Goal: Task Accomplishment & Management: Use online tool/utility

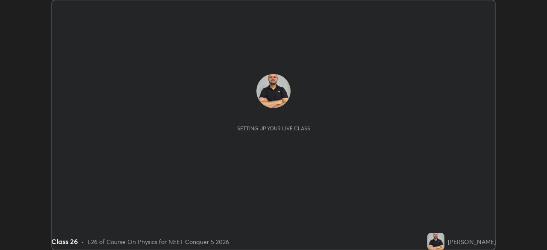
scroll to position [250, 547]
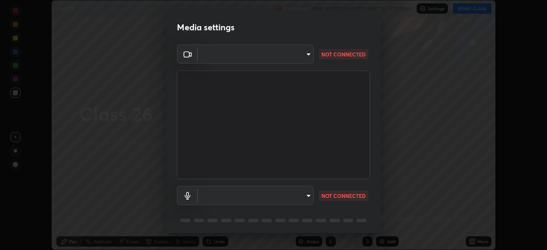
type input "7db3104c3122a209b332b64619111aa91615a24fb0de166504fa5909fce8eb30"
type input "communications"
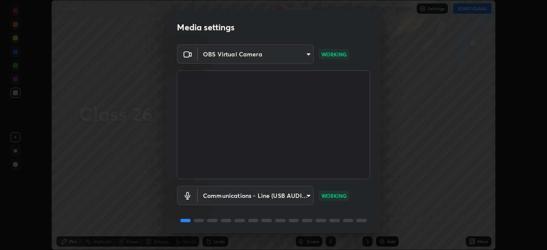
scroll to position [30, 0]
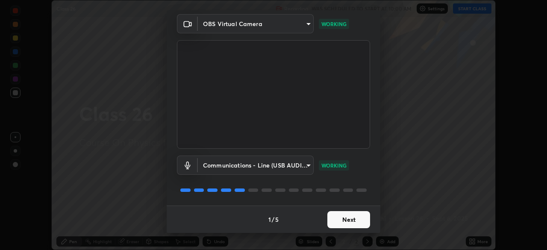
click at [340, 219] on button "Next" at bounding box center [348, 219] width 43 height 17
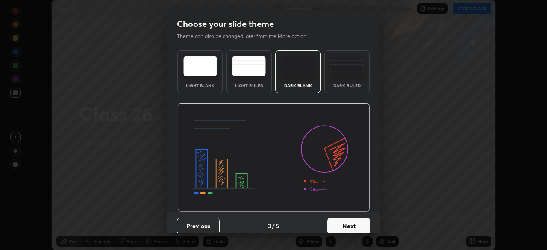
click at [341, 223] on button "Next" at bounding box center [348, 226] width 43 height 17
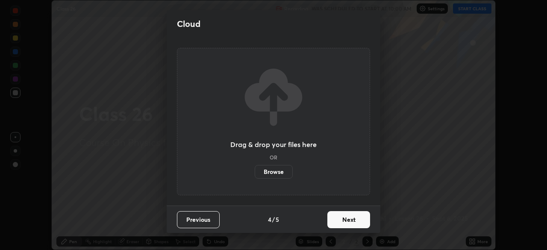
click at [341, 223] on button "Next" at bounding box center [348, 219] width 43 height 17
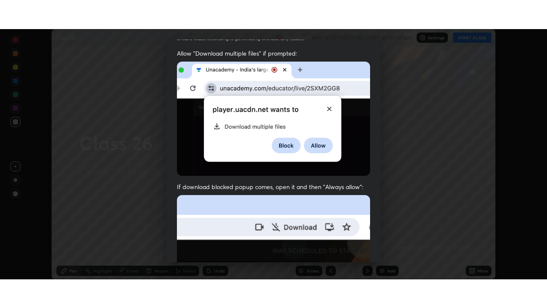
scroll to position [205, 0]
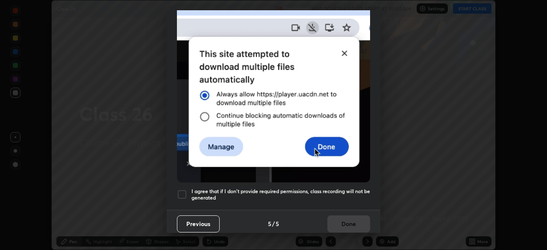
click at [184, 189] on div at bounding box center [182, 194] width 10 height 10
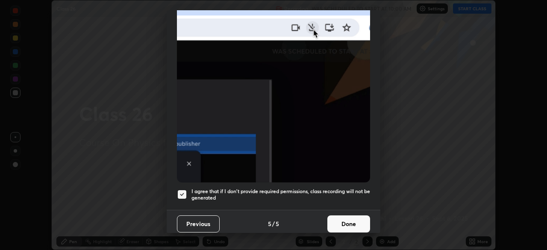
click at [342, 222] on button "Done" at bounding box center [348, 223] width 43 height 17
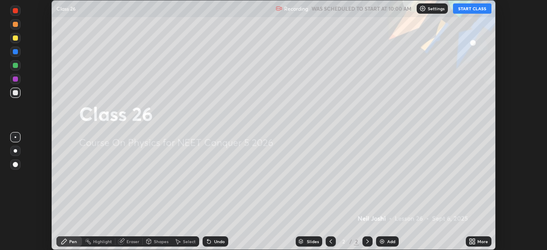
click at [469, 10] on button "START CLASS" at bounding box center [472, 8] width 38 height 10
click at [383, 243] on img at bounding box center [382, 241] width 7 height 7
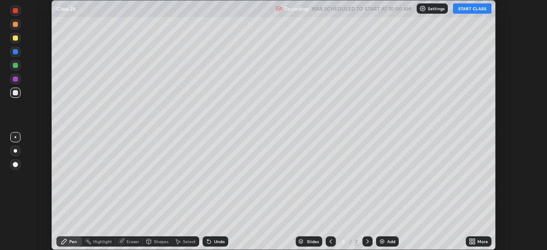
click at [476, 241] on div "More" at bounding box center [479, 241] width 26 height 10
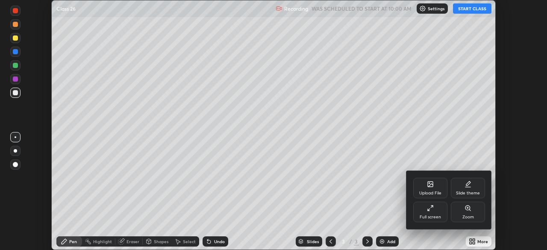
click at [432, 211] on icon at bounding box center [430, 208] width 7 height 7
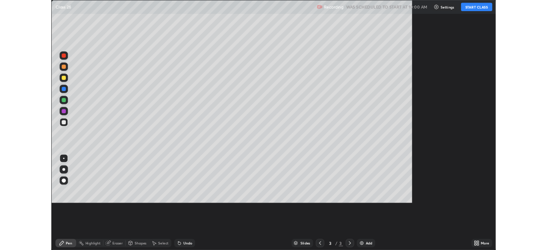
scroll to position [308, 547]
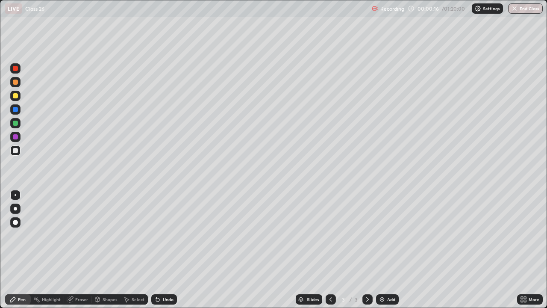
click at [14, 208] on div at bounding box center [15, 208] width 3 height 3
click at [13, 97] on div at bounding box center [15, 95] width 5 height 5
click at [15, 194] on div at bounding box center [15, 195] width 10 height 10
click at [15, 68] on div at bounding box center [15, 68] width 5 height 5
click at [15, 124] on div at bounding box center [15, 123] width 5 height 5
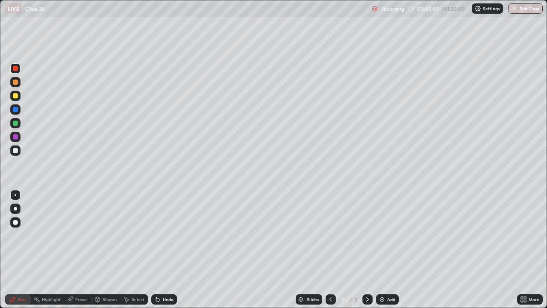
click at [16, 123] on div at bounding box center [15, 123] width 5 height 5
click at [390, 250] on div "Add" at bounding box center [391, 299] width 8 height 4
click at [388, 250] on div "Add" at bounding box center [391, 299] width 8 height 4
click at [330, 250] on icon at bounding box center [330, 299] width 7 height 7
click at [15, 93] on div at bounding box center [15, 95] width 5 height 5
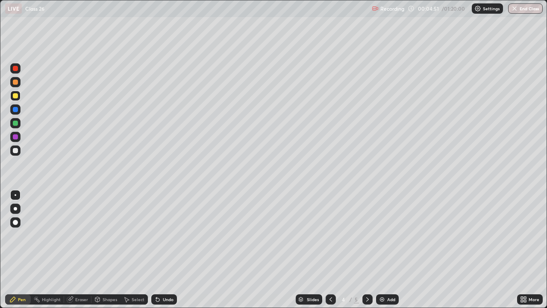
click at [15, 135] on div at bounding box center [15, 136] width 5 height 5
click at [15, 94] on div at bounding box center [15, 95] width 5 height 5
click at [15, 72] on div at bounding box center [15, 68] width 10 height 10
click at [15, 70] on div at bounding box center [15, 68] width 5 height 5
click at [15, 208] on div at bounding box center [15, 208] width 3 height 3
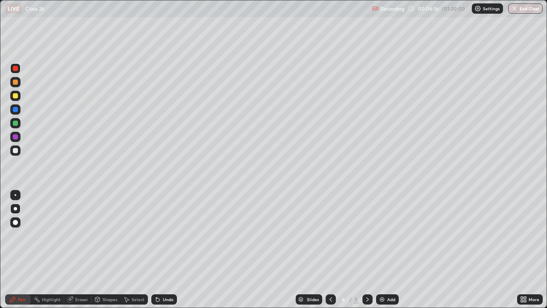
click at [15, 96] on div at bounding box center [15, 95] width 5 height 5
click at [13, 71] on div at bounding box center [15, 68] width 5 height 5
click at [15, 69] on div at bounding box center [15, 68] width 5 height 5
click at [254, 250] on div "Slides 4 / 5 Add" at bounding box center [347, 299] width 340 height 17
click at [16, 97] on div at bounding box center [15, 95] width 5 height 5
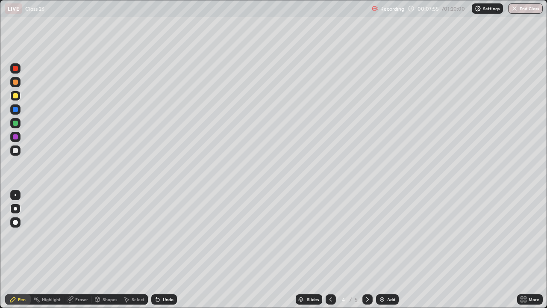
click at [16, 95] on div at bounding box center [15, 95] width 5 height 5
click at [76, 250] on div "Eraser" at bounding box center [81, 299] width 13 height 4
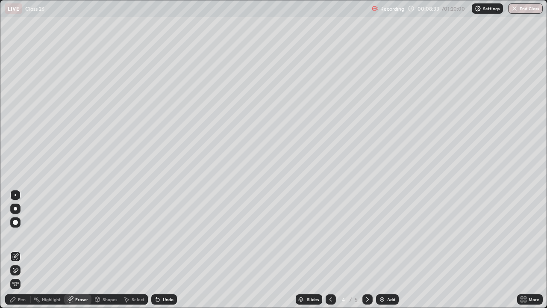
click at [20, 250] on div "Pen" at bounding box center [22, 299] width 8 height 4
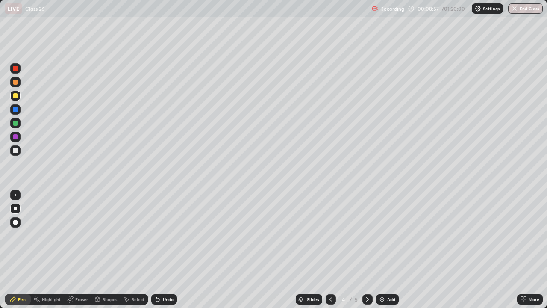
click at [168, 250] on div "Undo" at bounding box center [164, 299] width 26 height 10
click at [169, 250] on div "Undo" at bounding box center [164, 299] width 26 height 10
click at [15, 152] on div at bounding box center [15, 150] width 5 height 5
click at [159, 250] on icon at bounding box center [157, 299] width 7 height 7
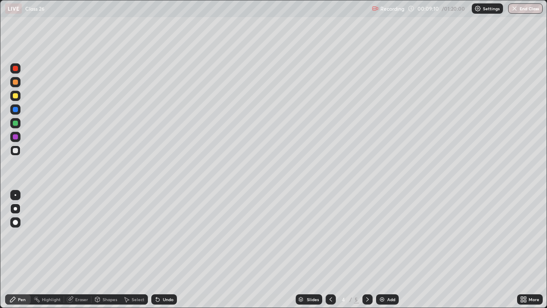
click at [161, 250] on div "Undo" at bounding box center [164, 299] width 26 height 10
click at [159, 250] on icon at bounding box center [157, 299] width 7 height 7
click at [15, 124] on div at bounding box center [15, 123] width 5 height 5
click at [367, 250] on icon at bounding box center [367, 299] width 7 height 7
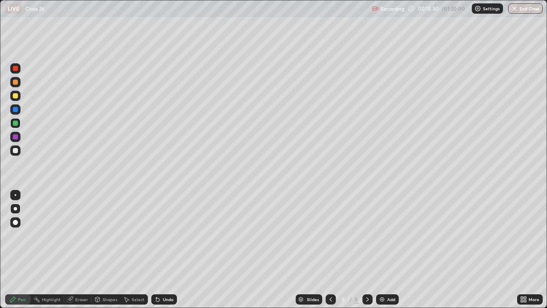
click at [18, 98] on div at bounding box center [15, 96] width 10 height 10
click at [19, 152] on div at bounding box center [15, 150] width 10 height 10
click at [16, 99] on div at bounding box center [15, 96] width 10 height 10
click at [17, 99] on div at bounding box center [15, 96] width 10 height 10
click at [159, 250] on icon at bounding box center [157, 299] width 7 height 7
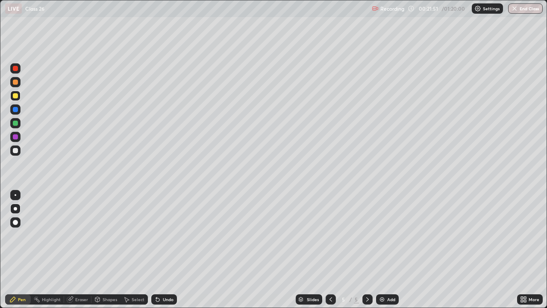
click at [159, 250] on icon at bounding box center [157, 299] width 7 height 7
click at [157, 250] on icon at bounding box center [157, 299] width 3 height 3
click at [167, 250] on div "Undo" at bounding box center [168, 299] width 11 height 4
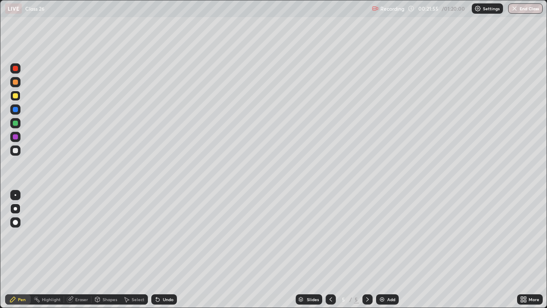
click at [166, 250] on div "Undo" at bounding box center [168, 299] width 11 height 4
click at [163, 250] on div "Undo" at bounding box center [168, 299] width 11 height 4
click at [160, 250] on div "Undo" at bounding box center [164, 299] width 26 height 10
click at [156, 250] on div "Undo" at bounding box center [164, 299] width 26 height 10
click at [165, 250] on div "Undo" at bounding box center [168, 299] width 11 height 4
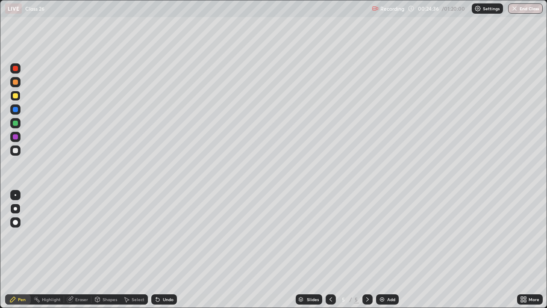
click at [15, 152] on div at bounding box center [15, 150] width 5 height 5
click at [391, 250] on div "Add" at bounding box center [391, 299] width 8 height 4
click at [15, 151] on div at bounding box center [15, 150] width 5 height 5
click at [15, 99] on div at bounding box center [15, 96] width 10 height 10
click at [15, 109] on div at bounding box center [15, 109] width 5 height 5
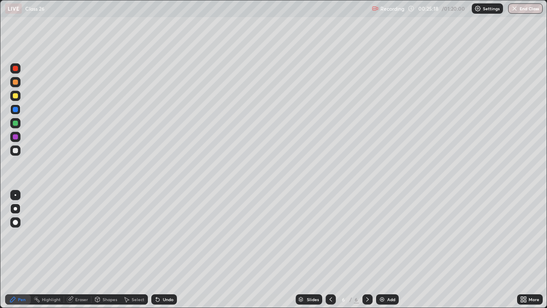
click at [16, 69] on div at bounding box center [15, 68] width 5 height 5
click at [165, 250] on div "Undo" at bounding box center [168, 299] width 11 height 4
click at [15, 94] on div at bounding box center [15, 95] width 5 height 5
click at [19, 68] on div at bounding box center [15, 68] width 10 height 10
click at [17, 66] on div at bounding box center [15, 68] width 5 height 5
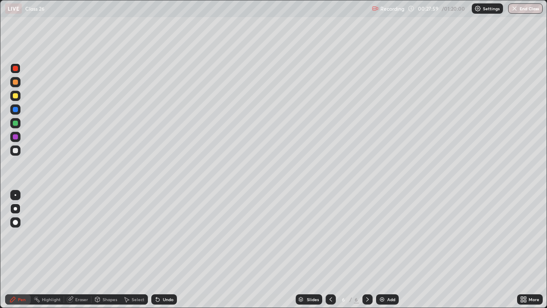
click at [15, 149] on div at bounding box center [15, 150] width 5 height 5
click at [388, 250] on div "Add" at bounding box center [391, 299] width 8 height 4
click at [16, 99] on div at bounding box center [15, 96] width 10 height 10
click at [17, 68] on div at bounding box center [15, 68] width 5 height 5
click at [15, 96] on div at bounding box center [15, 95] width 5 height 5
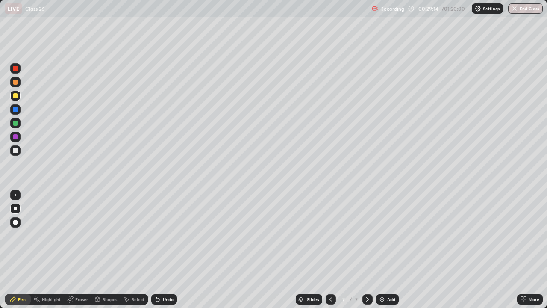
click at [77, 250] on div "Eraser" at bounding box center [81, 299] width 13 height 4
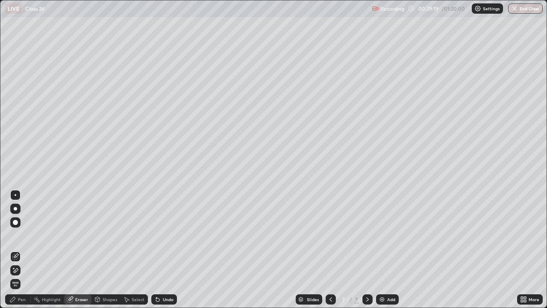
click at [17, 250] on div "Pen" at bounding box center [18, 299] width 26 height 10
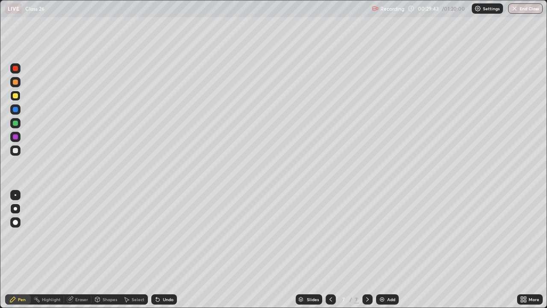
click at [15, 150] on div at bounding box center [15, 150] width 5 height 5
click at [108, 250] on div "Shapes" at bounding box center [110, 299] width 15 height 4
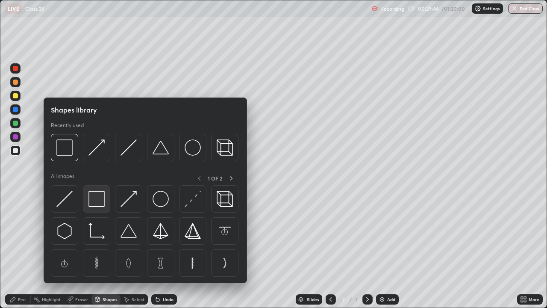
click at [103, 197] on img at bounding box center [96, 199] width 16 height 16
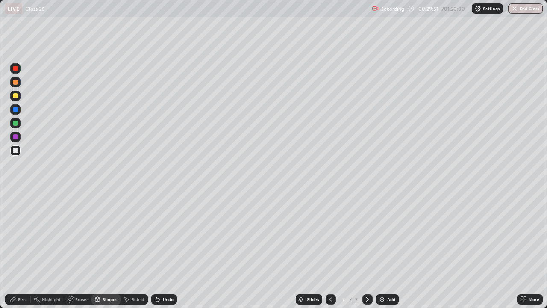
click at [19, 250] on div "Pen" at bounding box center [18, 299] width 26 height 10
click at [15, 96] on div at bounding box center [15, 95] width 5 height 5
click at [19, 71] on div at bounding box center [15, 68] width 10 height 10
click at [15, 68] on div at bounding box center [15, 68] width 5 height 5
click at [15, 94] on div at bounding box center [15, 95] width 5 height 5
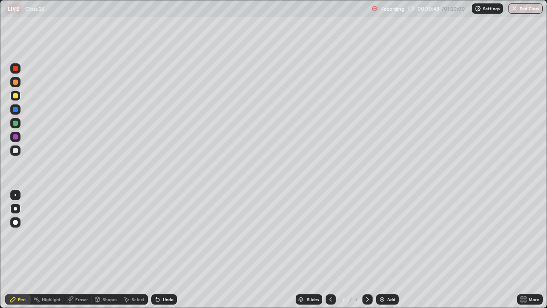
click at [15, 94] on div at bounding box center [15, 95] width 5 height 5
click at [19, 151] on div at bounding box center [15, 150] width 10 height 10
click at [15, 150] on div at bounding box center [15, 150] width 5 height 5
click at [16, 97] on div at bounding box center [15, 95] width 5 height 5
click at [15, 149] on div at bounding box center [15, 150] width 5 height 5
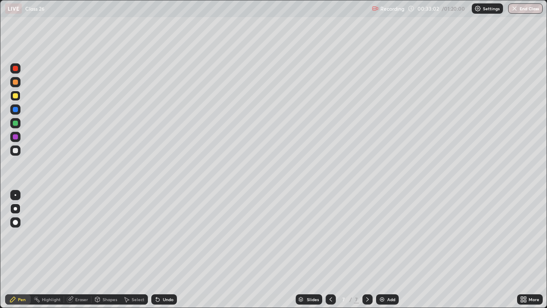
click at [15, 149] on div at bounding box center [15, 150] width 5 height 5
click at [394, 250] on div "Add" at bounding box center [391, 299] width 8 height 4
click at [327, 250] on icon at bounding box center [330, 299] width 7 height 7
click at [367, 250] on icon at bounding box center [367, 299] width 7 height 7
click at [394, 250] on div "Add" at bounding box center [391, 299] width 8 height 4
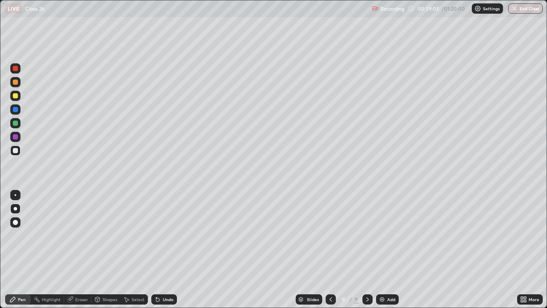
click at [15, 93] on div at bounding box center [15, 95] width 5 height 5
click at [160, 250] on div "Undo" at bounding box center [164, 299] width 26 height 10
click at [163, 250] on div "Undo" at bounding box center [168, 299] width 11 height 4
click at [15, 150] on div at bounding box center [15, 150] width 5 height 5
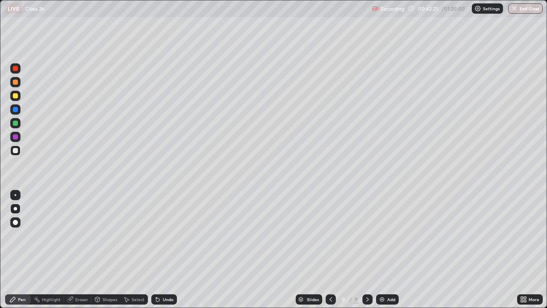
click at [15, 150] on div at bounding box center [15, 150] width 5 height 5
click at [16, 67] on div at bounding box center [15, 68] width 5 height 5
click at [17, 96] on div at bounding box center [15, 95] width 5 height 5
click at [15, 71] on div at bounding box center [15, 68] width 5 height 5
click at [15, 122] on div at bounding box center [15, 123] width 5 height 5
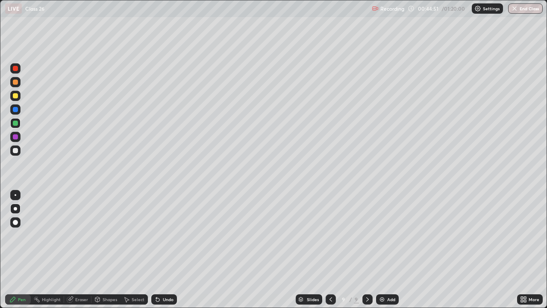
click at [13, 149] on div at bounding box center [15, 150] width 5 height 5
click at [15, 69] on div at bounding box center [15, 68] width 5 height 5
click at [14, 69] on div at bounding box center [15, 68] width 5 height 5
click at [52, 250] on div "Highlight" at bounding box center [51, 299] width 19 height 4
click at [15, 250] on icon at bounding box center [12, 299] width 7 height 7
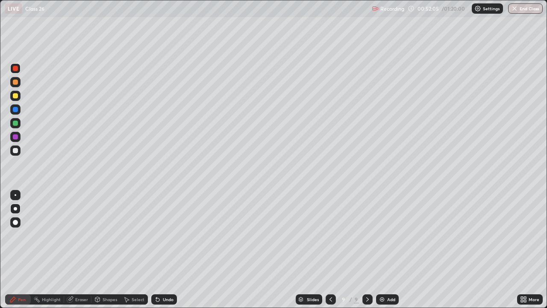
click at [15, 94] on div at bounding box center [15, 95] width 5 height 5
click at [387, 250] on div "Add" at bounding box center [391, 299] width 8 height 4
click at [15, 149] on div at bounding box center [15, 150] width 5 height 5
click at [163, 250] on div "Undo" at bounding box center [168, 299] width 11 height 4
click at [15, 94] on div at bounding box center [15, 95] width 5 height 5
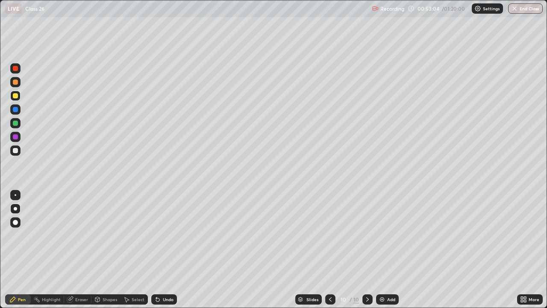
click at [17, 149] on div at bounding box center [15, 150] width 5 height 5
click at [11, 95] on div at bounding box center [15, 96] width 10 height 10
click at [386, 250] on div "Add" at bounding box center [387, 299] width 23 height 10
click at [165, 250] on div "Undo" at bounding box center [168, 299] width 11 height 4
click at [167, 250] on div "Undo" at bounding box center [168, 299] width 11 height 4
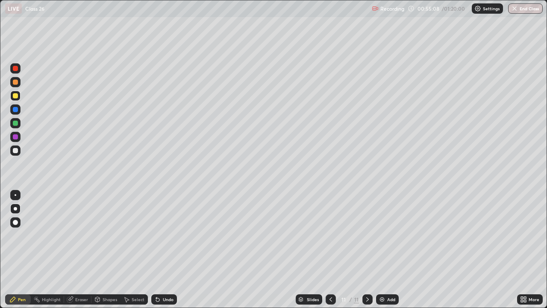
click at [18, 124] on div at bounding box center [15, 123] width 5 height 5
click at [163, 250] on div "Undo" at bounding box center [168, 299] width 11 height 4
click at [164, 250] on div "Undo" at bounding box center [168, 299] width 11 height 4
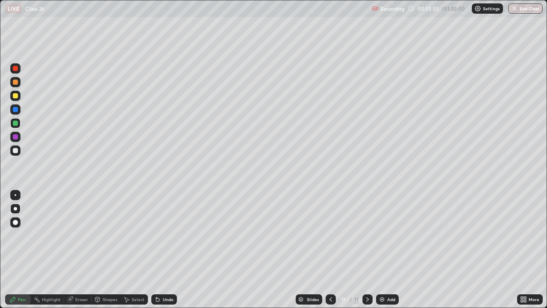
click at [163, 250] on div "Undo" at bounding box center [168, 299] width 11 height 4
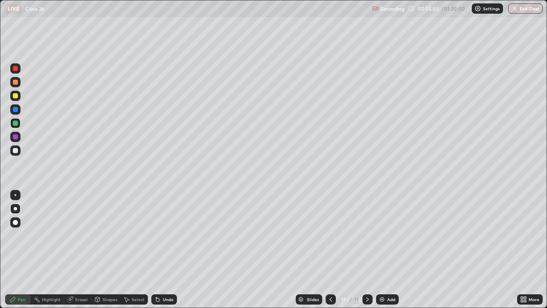
click at [160, 250] on div "Undo" at bounding box center [164, 299] width 26 height 10
click at [159, 250] on icon at bounding box center [157, 299] width 7 height 7
click at [79, 250] on div "Eraser" at bounding box center [81, 299] width 13 height 4
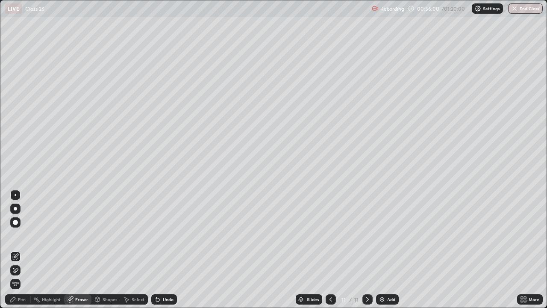
click at [20, 250] on div "Pen" at bounding box center [18, 299] width 26 height 10
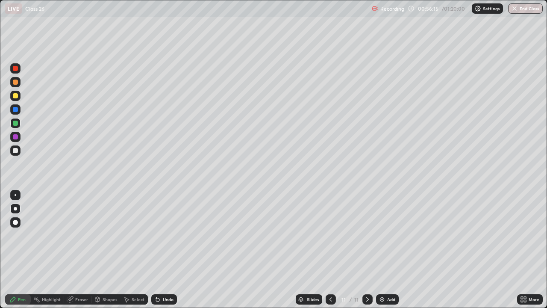
click at [17, 70] on div at bounding box center [15, 68] width 5 height 5
click at [15, 150] on div at bounding box center [15, 150] width 5 height 5
click at [165, 250] on div "Undo" at bounding box center [168, 299] width 11 height 4
click at [15, 69] on div at bounding box center [15, 68] width 5 height 5
click at [13, 93] on div at bounding box center [15, 96] width 10 height 10
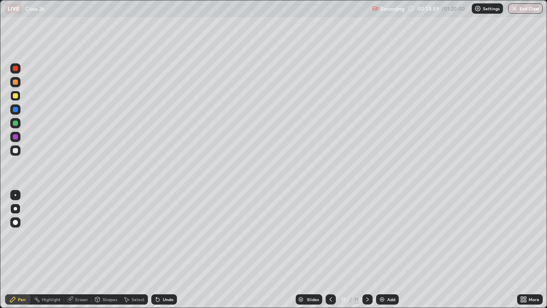
click at [158, 250] on icon at bounding box center [157, 299] width 3 height 3
click at [160, 250] on div "Undo" at bounding box center [164, 299] width 26 height 10
click at [388, 250] on div "Add" at bounding box center [391, 299] width 8 height 4
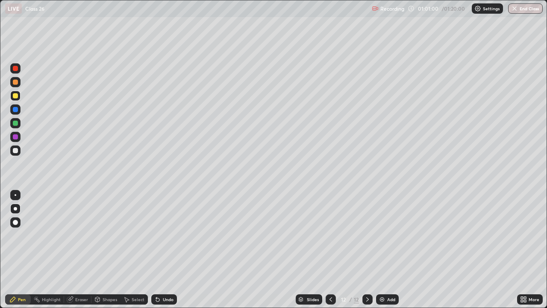
click at [15, 150] on div at bounding box center [15, 150] width 5 height 5
click at [80, 250] on div "Eraser" at bounding box center [81, 299] width 13 height 4
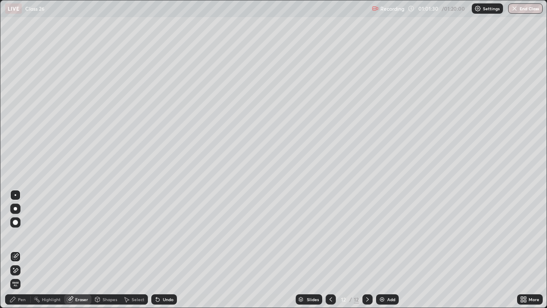
click at [21, 250] on div "Pen" at bounding box center [22, 299] width 8 height 4
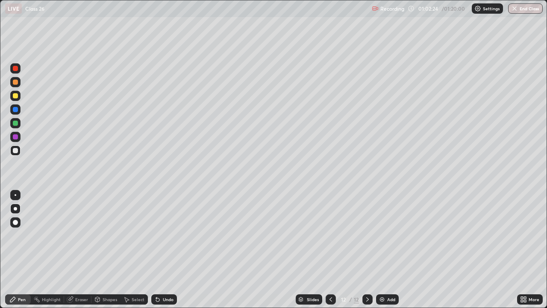
click at [13, 99] on div at bounding box center [15, 96] width 10 height 10
click at [15, 69] on div at bounding box center [15, 68] width 5 height 5
click at [59, 250] on div "Highlight" at bounding box center [51, 299] width 19 height 4
click at [15, 250] on icon at bounding box center [12, 299] width 7 height 7
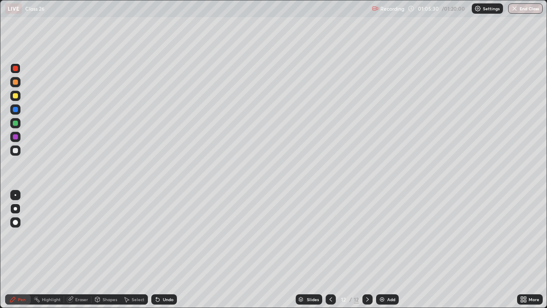
click at [14, 96] on div at bounding box center [15, 95] width 5 height 5
click at [388, 250] on div "Add" at bounding box center [391, 299] width 8 height 4
click at [169, 250] on div "Undo" at bounding box center [168, 299] width 11 height 4
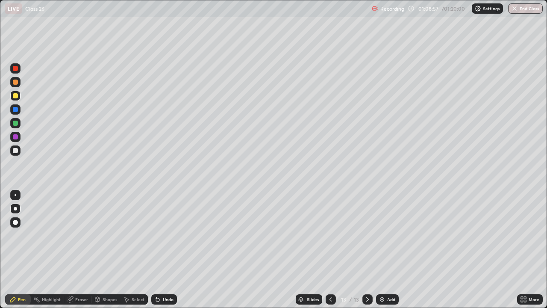
click at [164, 250] on div "Undo" at bounding box center [168, 299] width 11 height 4
click at [168, 250] on div "Undo" at bounding box center [168, 299] width 11 height 4
click at [14, 135] on div at bounding box center [15, 136] width 5 height 5
click at [12, 154] on div at bounding box center [15, 150] width 10 height 10
click at [16, 137] on div at bounding box center [15, 136] width 5 height 5
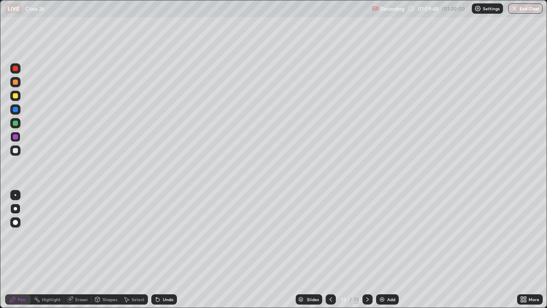
click at [15, 127] on div at bounding box center [15, 123] width 10 height 10
click at [158, 250] on icon at bounding box center [157, 299] width 7 height 7
click at [15, 97] on div at bounding box center [15, 95] width 5 height 5
click at [15, 72] on div at bounding box center [15, 68] width 10 height 10
click at [18, 70] on div at bounding box center [15, 68] width 10 height 10
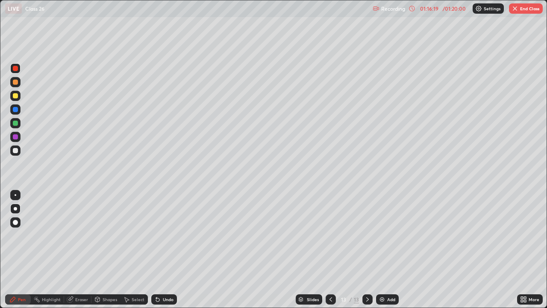
click at [525, 10] on button "End Class" at bounding box center [526, 8] width 34 height 10
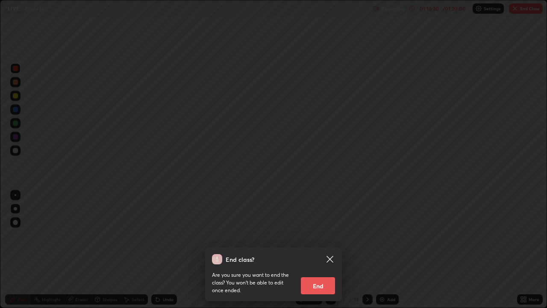
click at [312, 250] on button "End" at bounding box center [318, 285] width 34 height 17
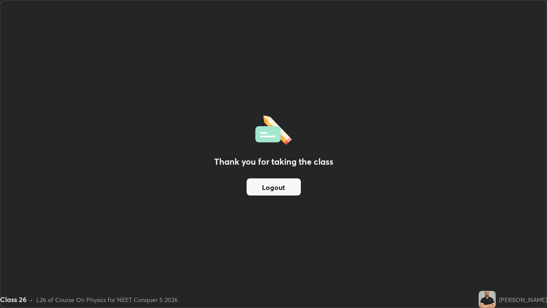
click at [282, 183] on button "Logout" at bounding box center [274, 186] width 54 height 17
click at [338, 212] on div "Thank you for taking the class Logout" at bounding box center [273, 153] width 546 height 307
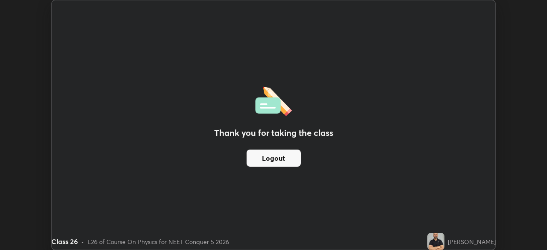
scroll to position [42486, 42189]
